Goal: Transaction & Acquisition: Purchase product/service

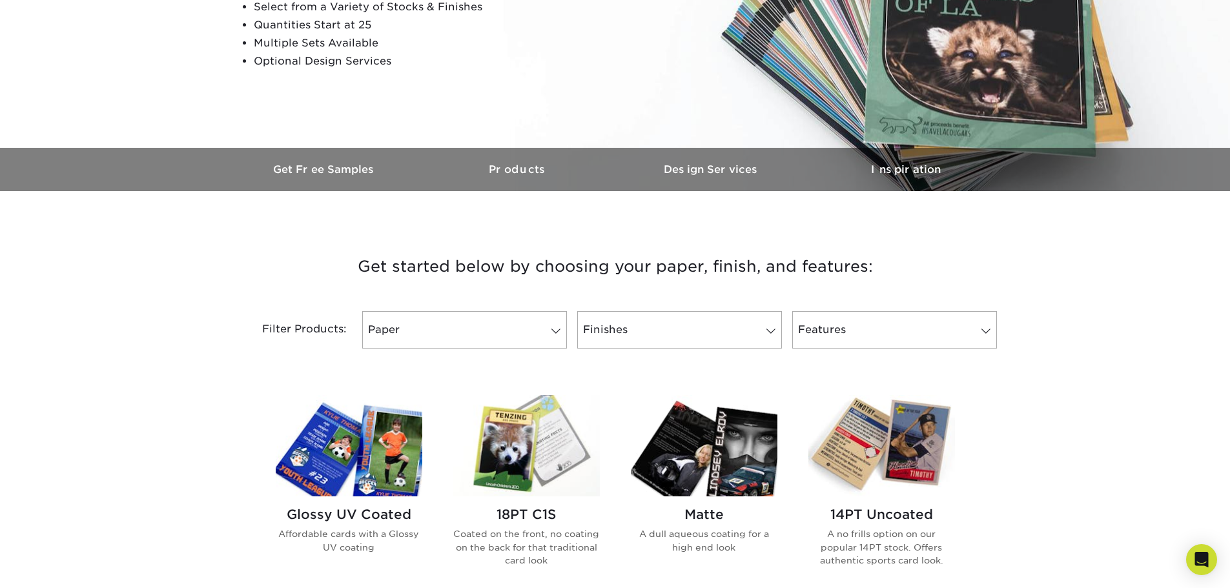
scroll to position [258, 0]
click at [523, 337] on link "Paper" at bounding box center [464, 328] width 205 height 37
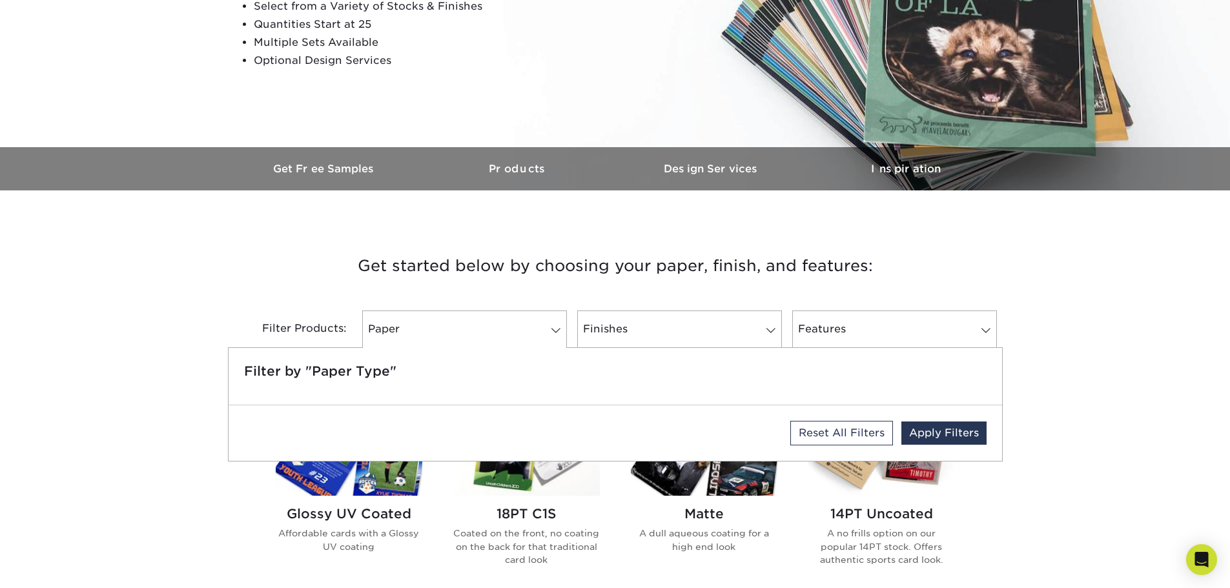
click at [594, 451] on div "Reset All Filters Apply Filters" at bounding box center [614, 433] width 773 height 56
click at [545, 333] on link "Paper" at bounding box center [464, 328] width 205 height 37
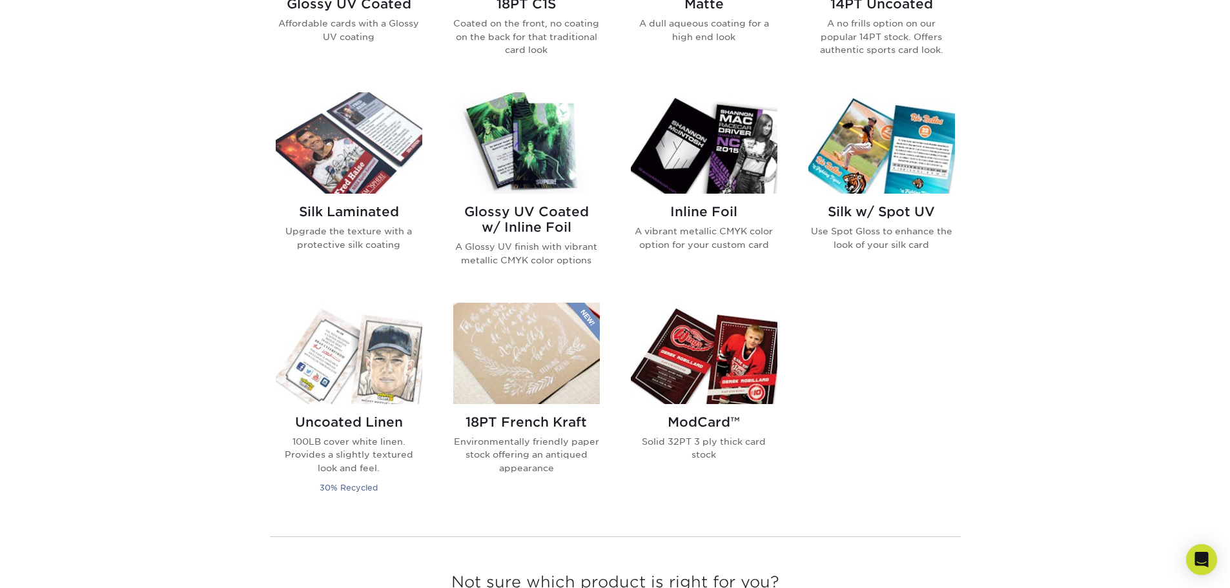
scroll to position [775, 0]
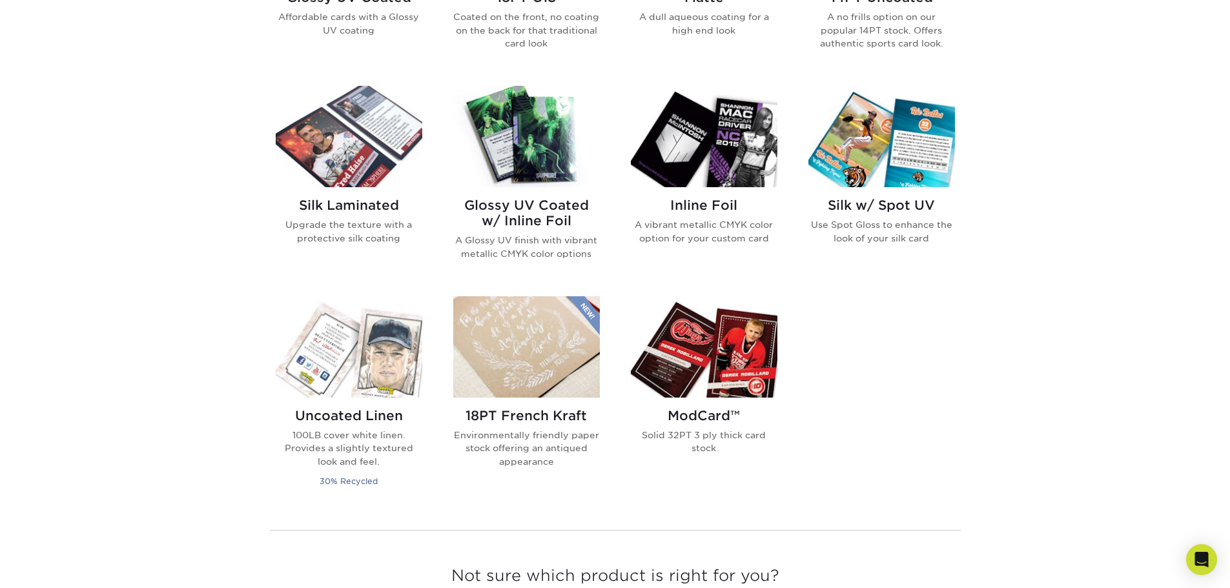
click at [732, 161] on img at bounding box center [704, 136] width 147 height 101
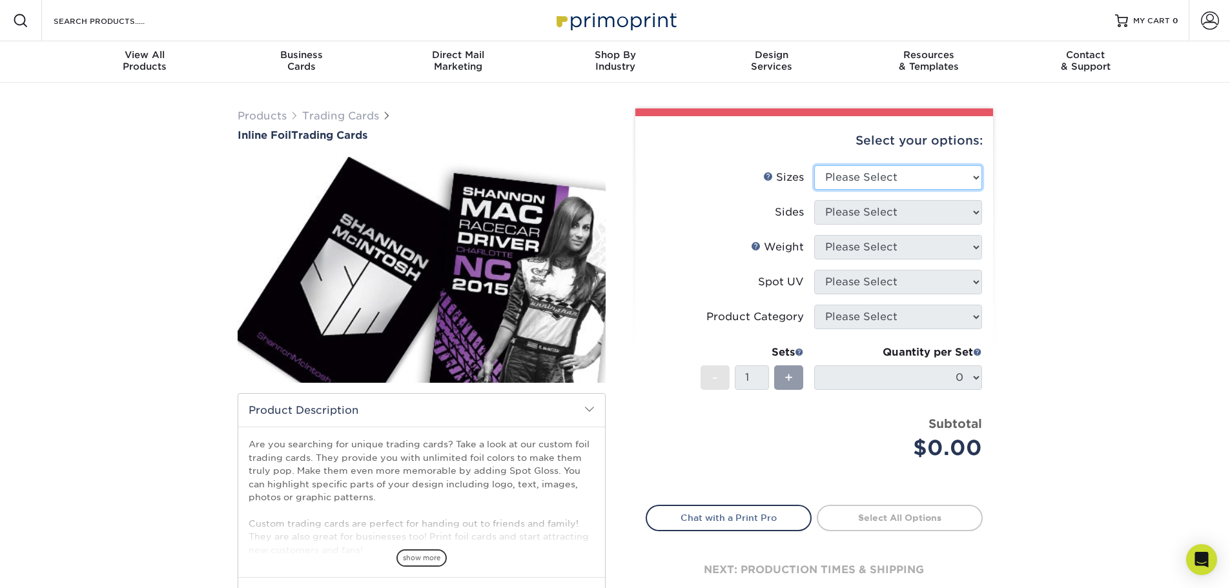
click at [870, 167] on select "Please Select 2.5" x 3.5"" at bounding box center [898, 177] width 168 height 25
select select "2.50x3.50"
click at [814, 165] on select "Please Select 2.5" x 3.5"" at bounding box center [898, 177] width 168 height 25
click at [928, 216] on select "Please Select Print Both Sides - Foil Back Only Print Both Sides - Foil Both Si…" at bounding box center [898, 212] width 168 height 25
select select "e9e9dfb3-fba1-4d60-972c-fd9ca5904d33"
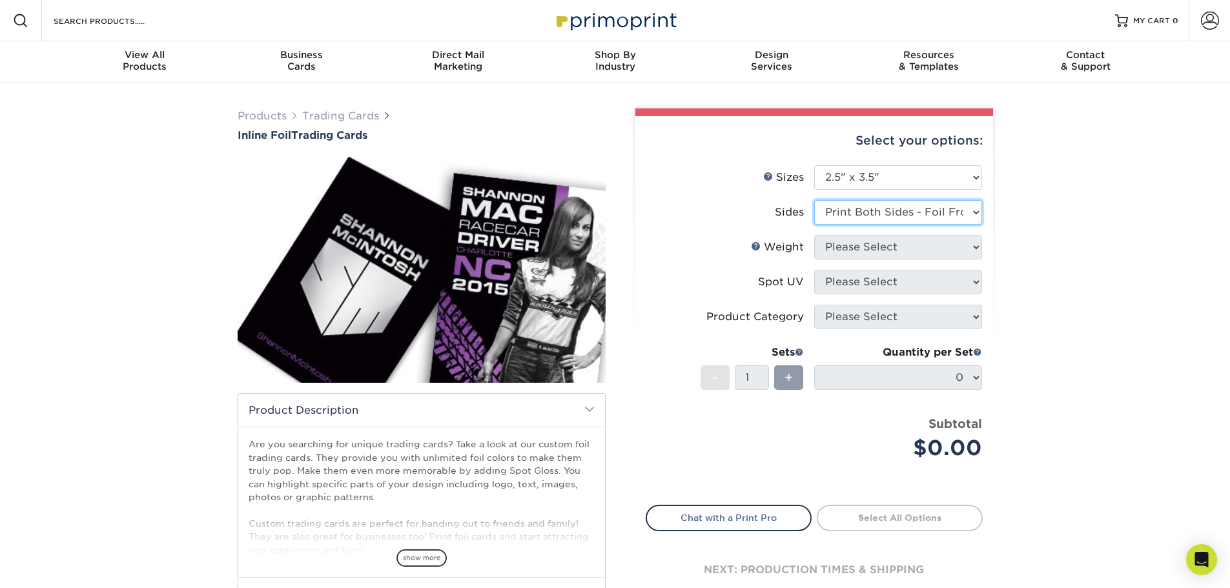
click at [814, 200] on select "Please Select Print Both Sides - Foil Back Only Print Both Sides - Foil Both Si…" at bounding box center [898, 212] width 168 height 25
click at [884, 251] on select "Please Select 16PT" at bounding box center [898, 247] width 168 height 25
select select "16PT"
click at [814, 235] on select "Please Select 16PT" at bounding box center [898, 247] width 168 height 25
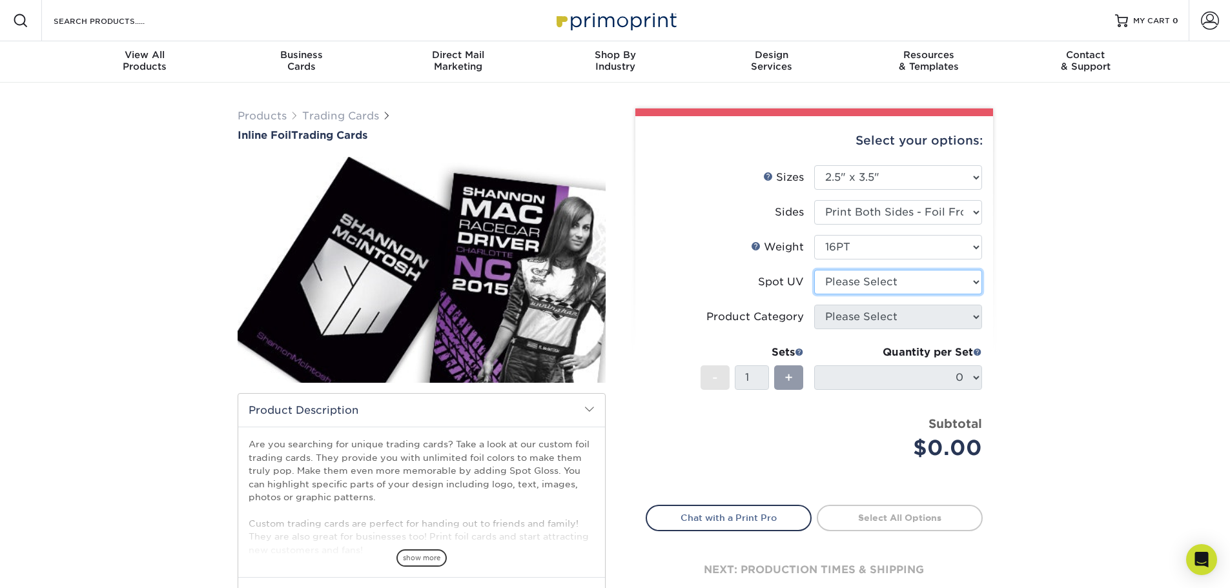
click at [873, 281] on select "Please Select No Spot UV Front and Back (Both Sides) Front Only Back Only" at bounding box center [898, 282] width 168 height 25
select select "3"
click at [814, 270] on select "Please Select No Spot UV Front and Back (Both Sides) Front Only Back Only" at bounding box center [898, 282] width 168 height 25
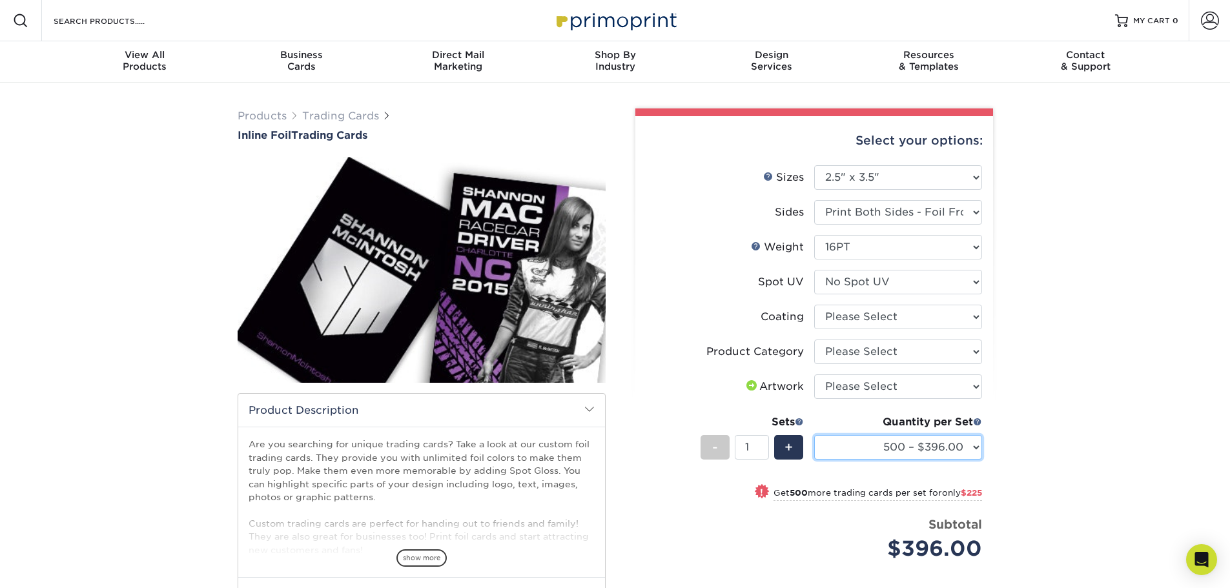
click at [914, 442] on select "500 – $396.00 1000 – $621.00 2500 – $896.00 5000 – $1262.00" at bounding box center [898, 447] width 168 height 25
click at [814, 435] on select "500 – $396.00 1000 – $621.00 2500 – $896.00 5000 – $1262.00" at bounding box center [898, 447] width 168 height 25
